Goal: Navigation & Orientation: Find specific page/section

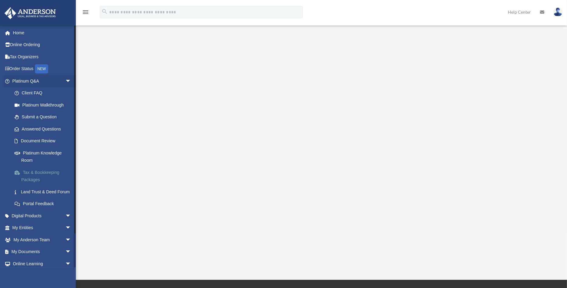
click at [32, 173] on link "Tax & Bookkeeping Packages" at bounding box center [44, 175] width 72 height 19
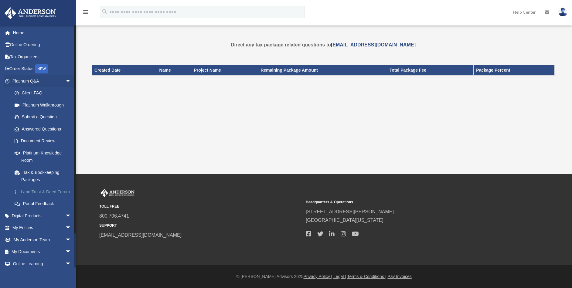
click at [30, 192] on link "Land Trust & Deed Forum" at bounding box center [44, 192] width 72 height 12
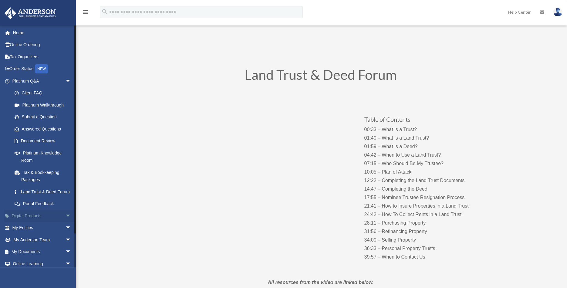
click at [35, 222] on link "Digital Products arrow_drop_down" at bounding box center [42, 216] width 76 height 12
click at [65, 222] on span "arrow_drop_down" at bounding box center [71, 216] width 12 height 12
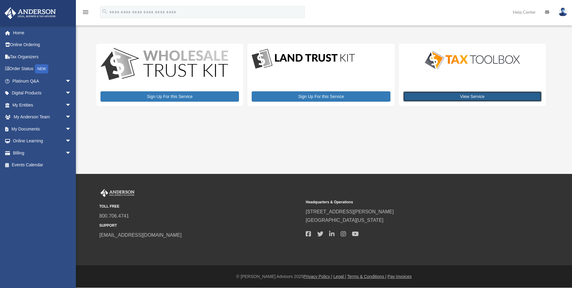
click at [468, 99] on link "View Service" at bounding box center [472, 96] width 138 height 10
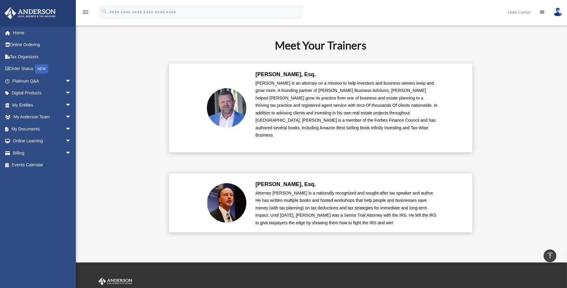
scroll to position [1443, 0]
